Goal: Navigation & Orientation: Find specific page/section

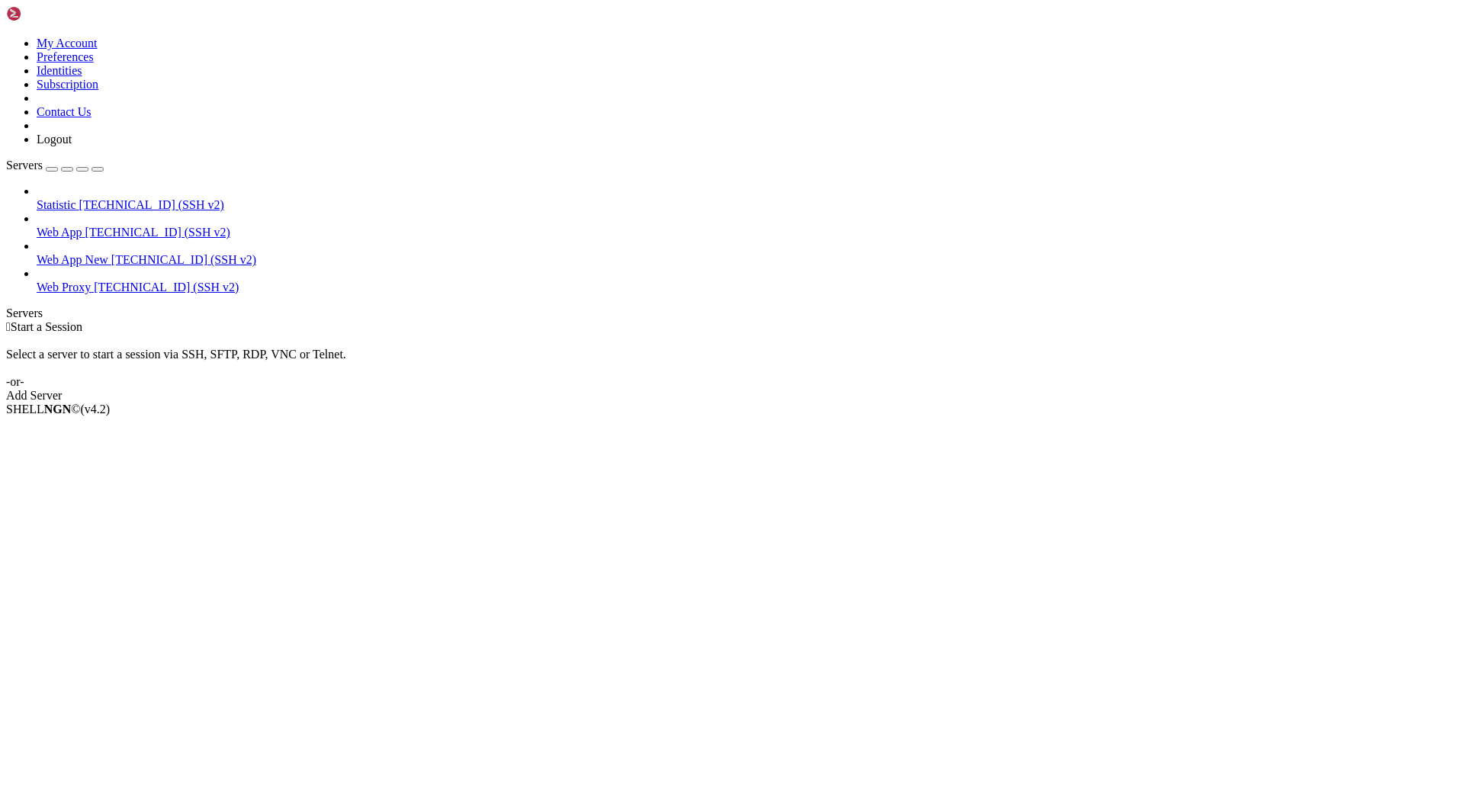
click at [112, 253] on span "[TECHNICAL_ID] (SSH v2)" at bounding box center [183, 259] width 145 height 13
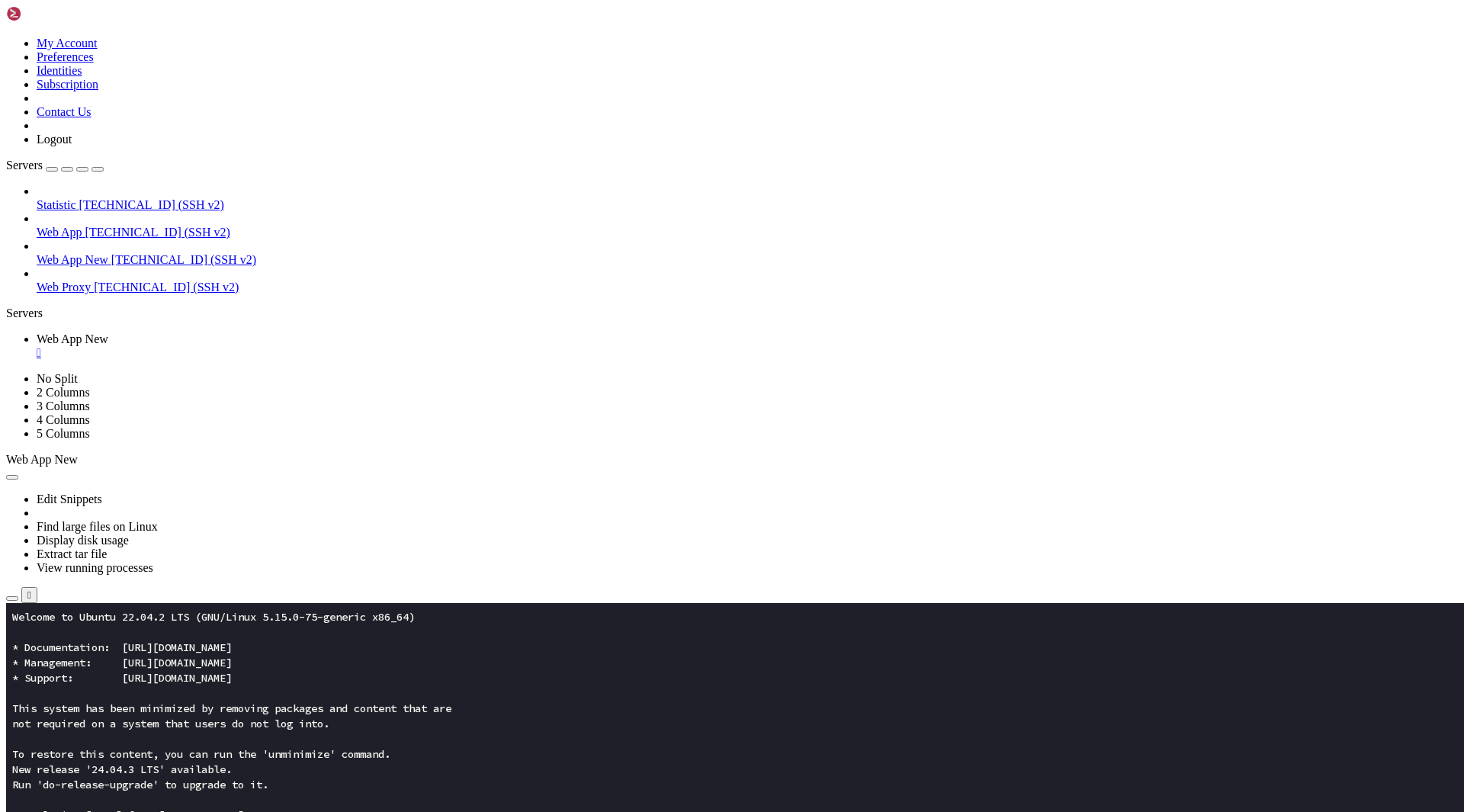
click at [12, 599] on icon "button" at bounding box center [12, 599] width 0 height 0
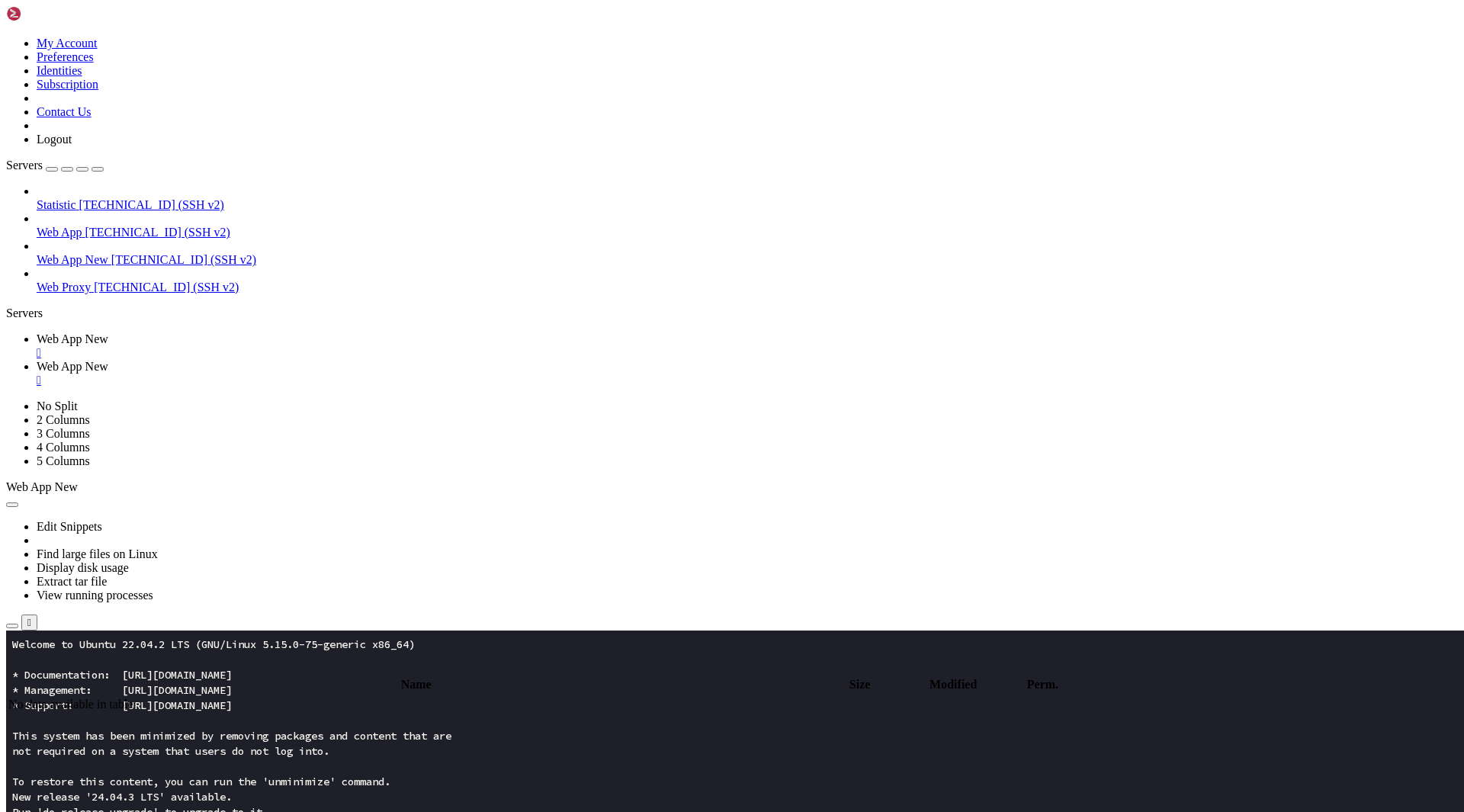
click at [156, 660] on input "/" at bounding box center [88, 667] width 135 height 16
click at [31, 731] on span " app" at bounding box center [19, 738] width 22 height 13
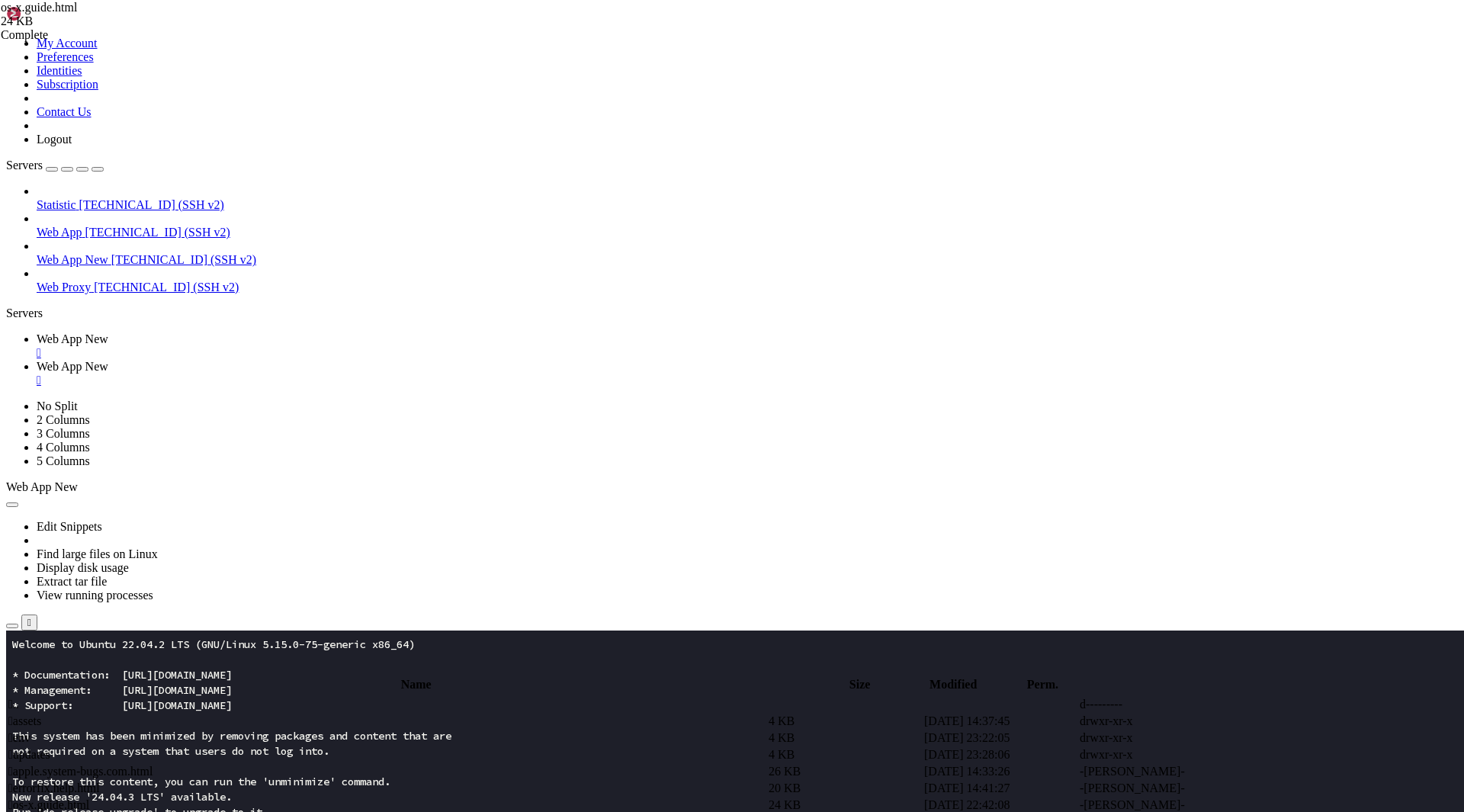
click at [239, 714] on td " assets" at bounding box center [387, 721] width 759 height 15
type input "/root/app/assets"
